Goal: Communication & Community: Answer question/provide support

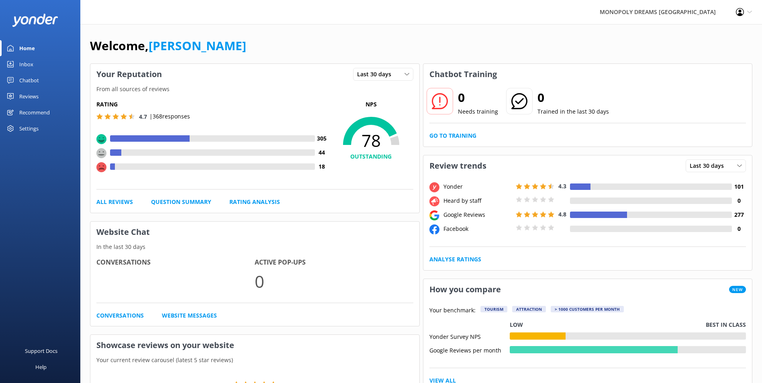
click at [35, 62] on link "Inbox" at bounding box center [40, 64] width 80 height 16
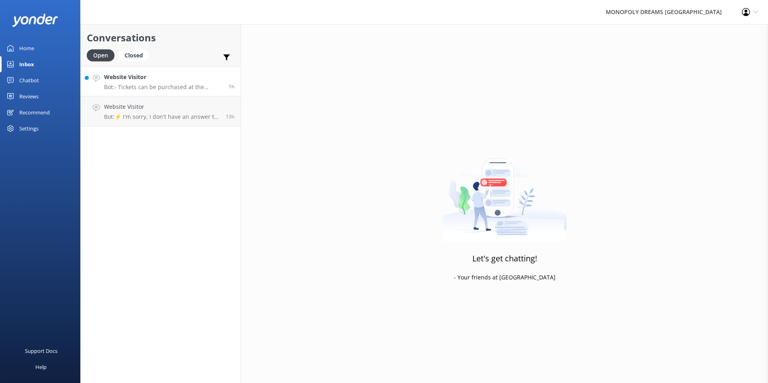
click at [143, 83] on div "Website Visitor Bot: - Tickets can be purchased at the admissions desk or onlin…" at bounding box center [163, 81] width 119 height 17
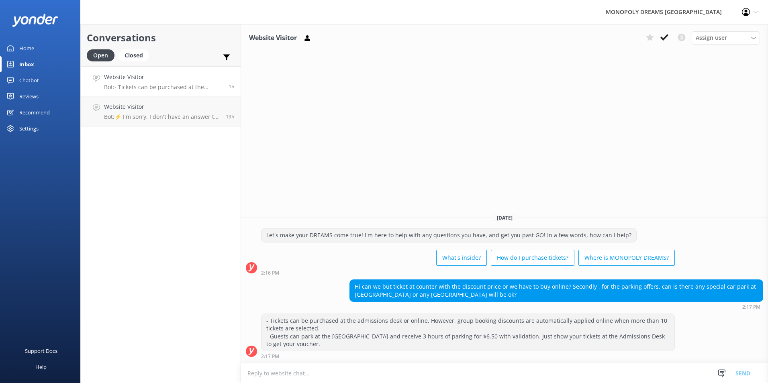
click at [390, 366] on textarea at bounding box center [504, 374] width 527 height 20
type textarea "H"
type textarea "G"
type textarea "H"
